Goal: Information Seeking & Learning: Learn about a topic

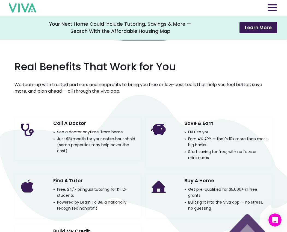
scroll to position [385, 0]
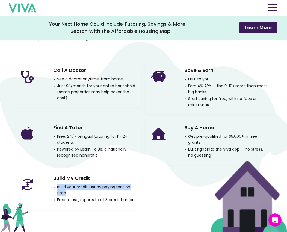
drag, startPoint x: 98, startPoint y: 191, endPoint x: 96, endPoint y: 172, distance: 18.4
click at [96, 173] on div "Build My Credit Build your credit just by paying rent on time Free to use, repo…" at bounding box center [77, 190] width 127 height 38
click at [96, 172] on div "Build My Credit Build your credit just by paying rent on time Free to use, repo…" at bounding box center [77, 190] width 127 height 38
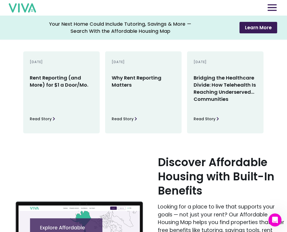
scroll to position [773, 0]
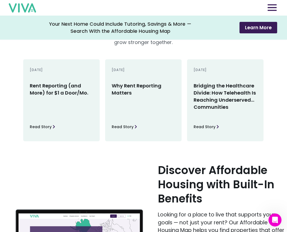
click at [128, 128] on p "Read Story" at bounding box center [123, 127] width 22 height 8
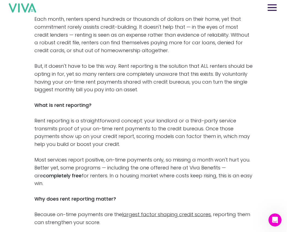
scroll to position [93, 0]
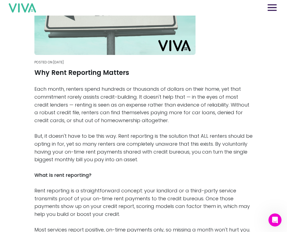
scroll to position [773, 0]
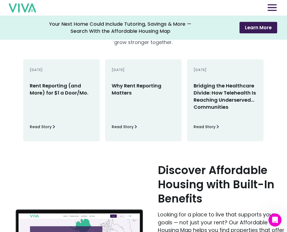
click at [63, 112] on div "[DATE] Rent Reporting (and More) for $1 a Door/Mo. Read Story" at bounding box center [61, 100] width 77 height 82
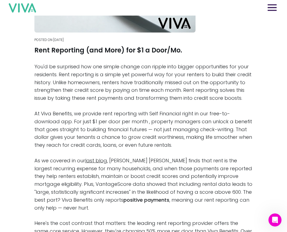
scroll to position [59, 0]
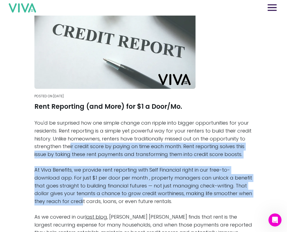
drag, startPoint x: 69, startPoint y: 144, endPoint x: 54, endPoint y: 210, distance: 67.5
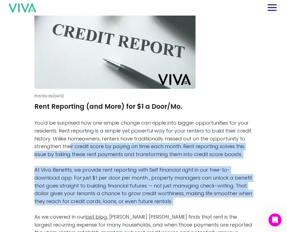
click at [58, 192] on p "At Viva Benefits, we provide rent reporting with Self Financial right in our fr…" at bounding box center [143, 185] width 219 height 39
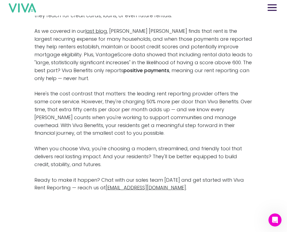
scroll to position [113, 0]
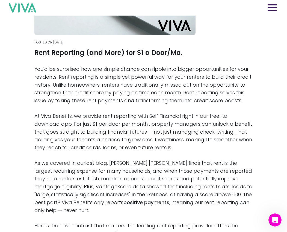
click at [96, 134] on p "At Viva Benefits, we provide rent reporting with Self Financial right in our fr…" at bounding box center [143, 131] width 219 height 39
click at [28, 10] on img at bounding box center [22, 7] width 27 height 9
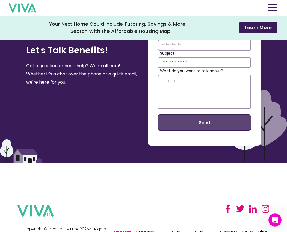
scroll to position [1175, 0]
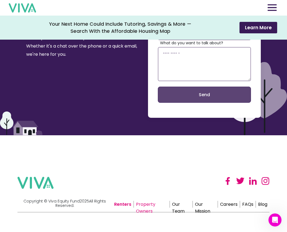
click at [147, 208] on link "Property Owners" at bounding box center [152, 204] width 36 height 7
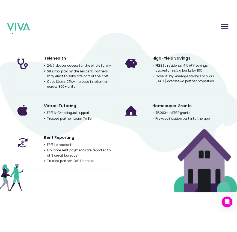
scroll to position [818, 0]
